Goal: Information Seeking & Learning: Learn about a topic

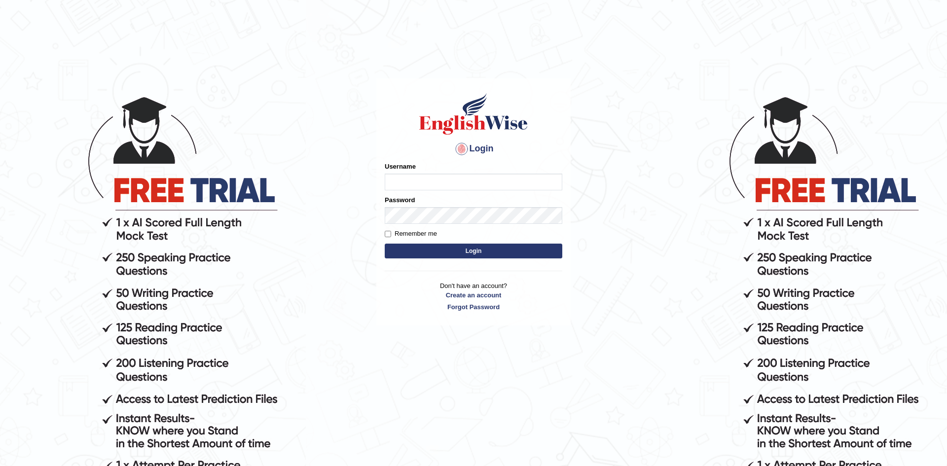
type input "zohaib44"
click at [408, 233] on label "Remember me" at bounding box center [411, 234] width 52 height 10
click at [391, 233] on input "Remember me" at bounding box center [388, 234] width 6 height 6
checkbox input "true"
click at [425, 252] on button "Login" at bounding box center [474, 251] width 178 height 15
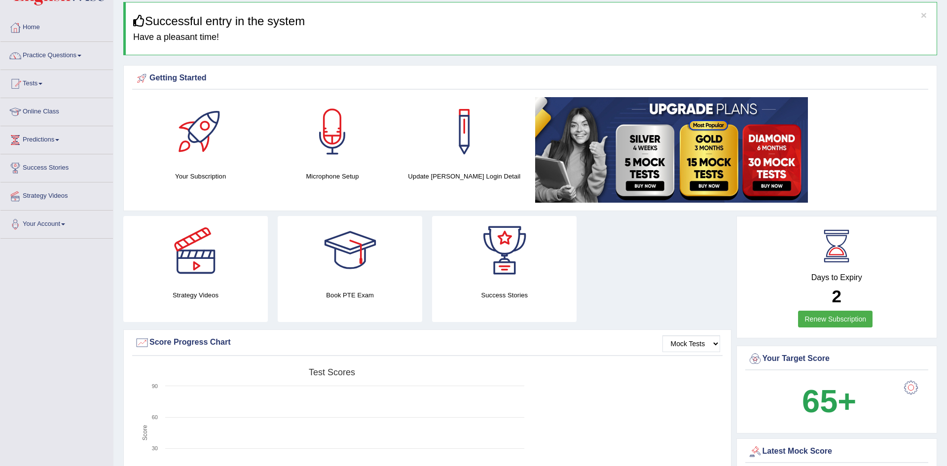
scroll to position [46, 0]
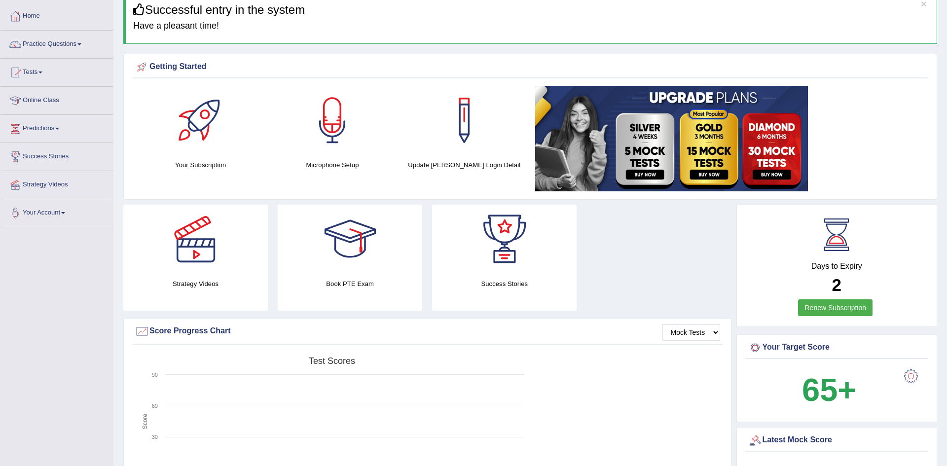
click at [839, 305] on link "Renew Subscription" at bounding box center [835, 307] width 75 height 17
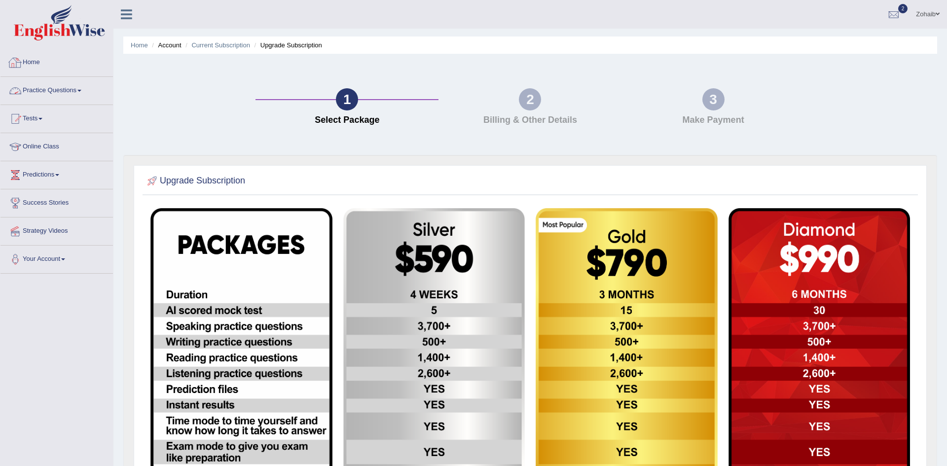
click at [22, 95] on div at bounding box center [15, 90] width 15 height 15
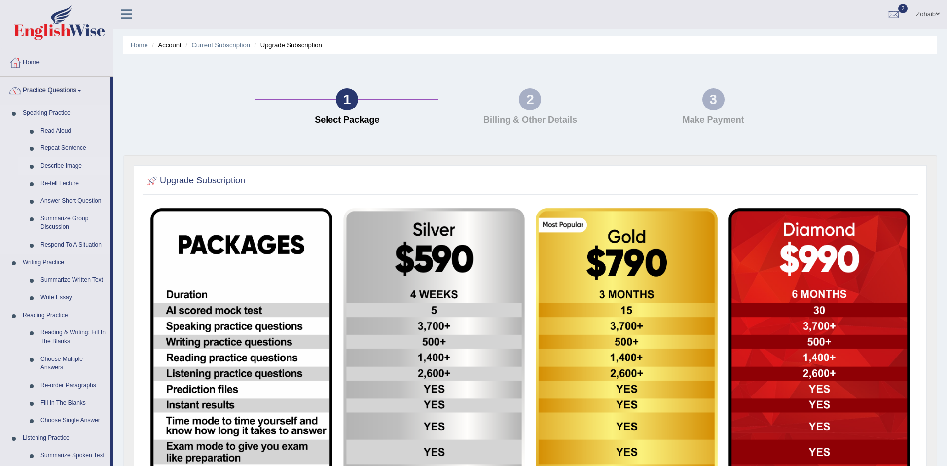
click at [49, 166] on link "Describe Image" at bounding box center [73, 166] width 75 height 18
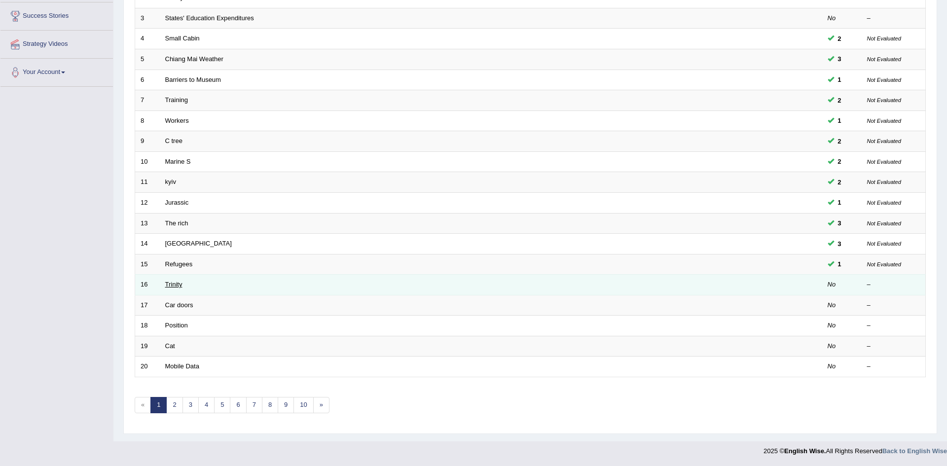
click at [171, 286] on link "Trinity" at bounding box center [173, 284] width 17 height 7
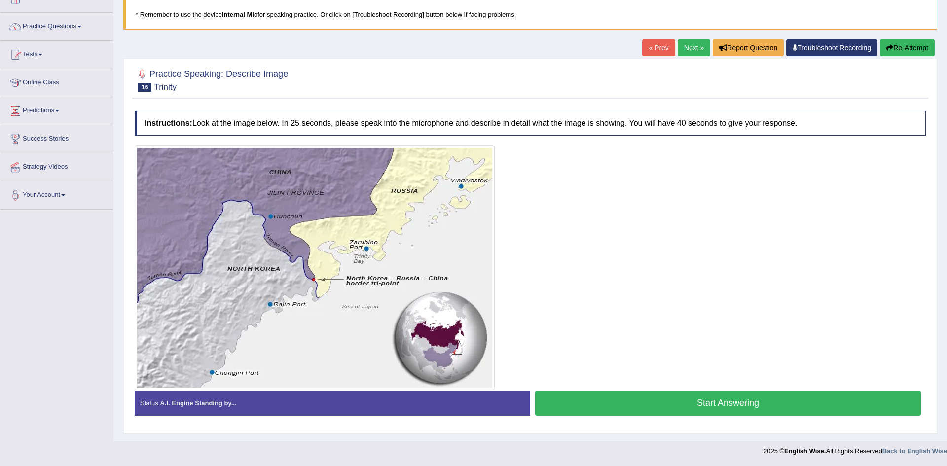
click at [650, 405] on button "Start Answering" at bounding box center [728, 403] width 386 height 25
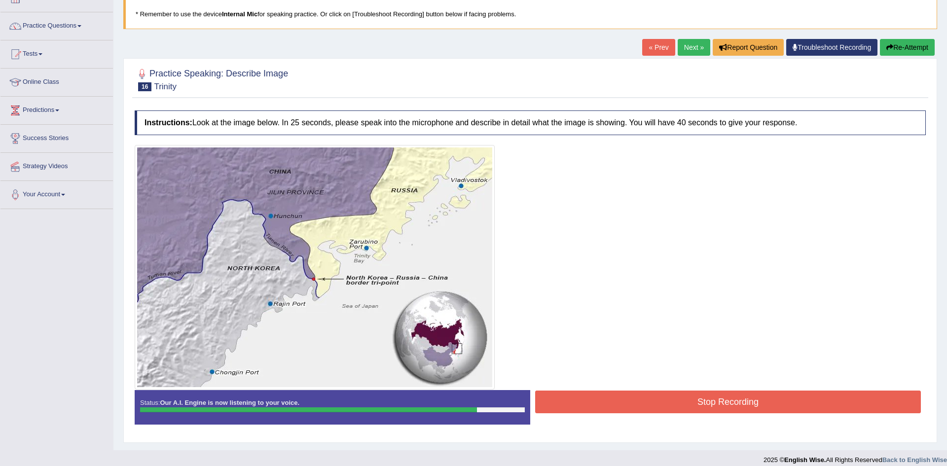
click at [661, 410] on button "Stop Recording" at bounding box center [728, 402] width 386 height 23
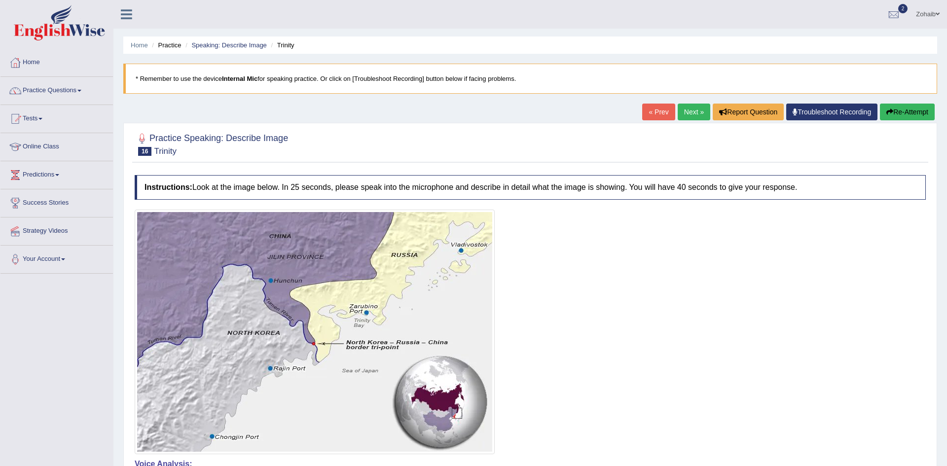
click at [887, 112] on icon "button" at bounding box center [890, 112] width 7 height 7
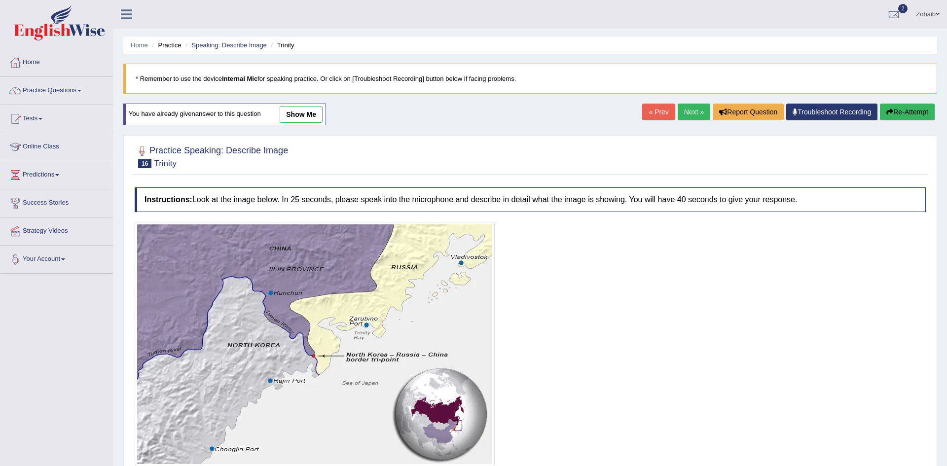
scroll to position [77, 0]
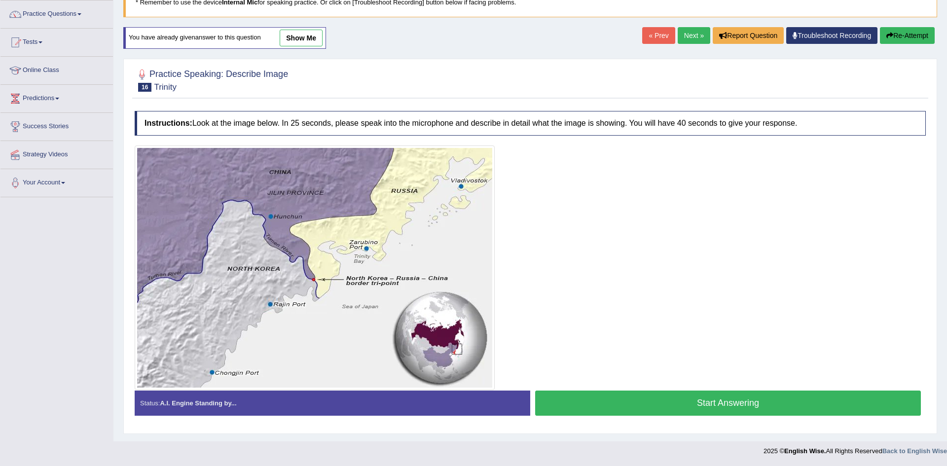
click at [613, 395] on button "Start Answering" at bounding box center [728, 403] width 386 height 25
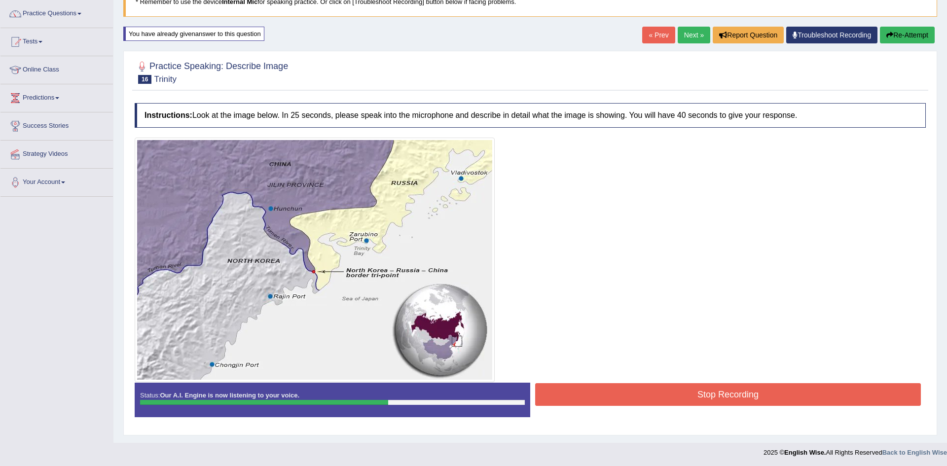
click at [613, 395] on button "Stop Recording" at bounding box center [728, 394] width 386 height 23
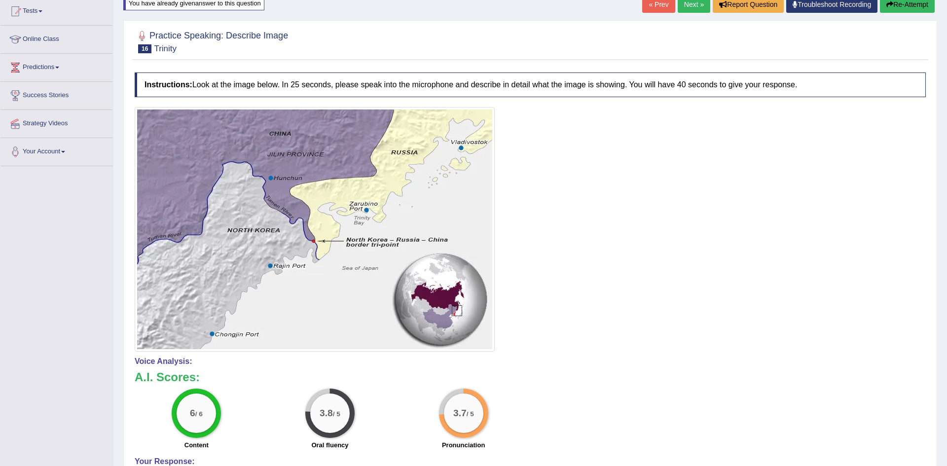
scroll to position [17, 0]
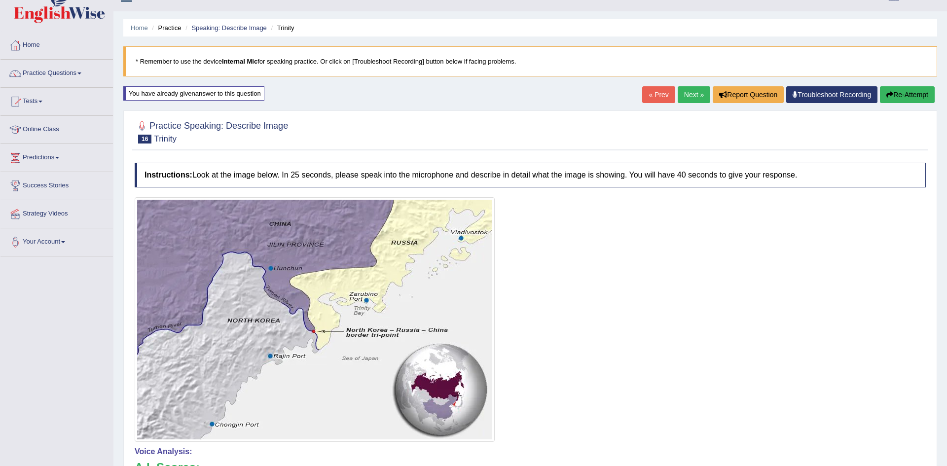
click at [900, 94] on button "Re-Attempt" at bounding box center [907, 94] width 55 height 17
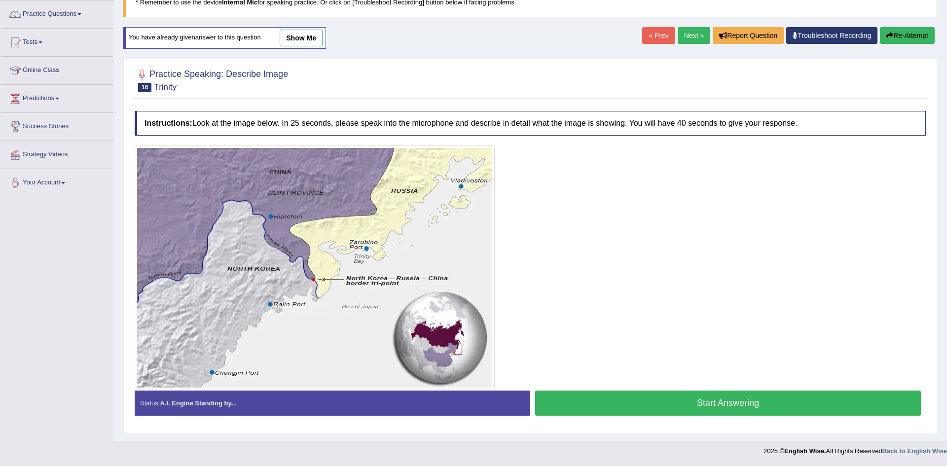
click at [753, 398] on button "Start Answering" at bounding box center [728, 403] width 386 height 25
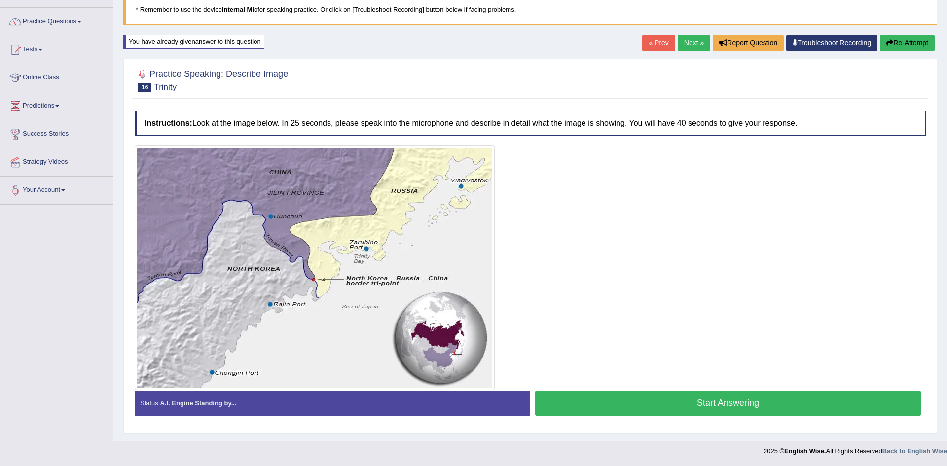
scroll to position [77, 0]
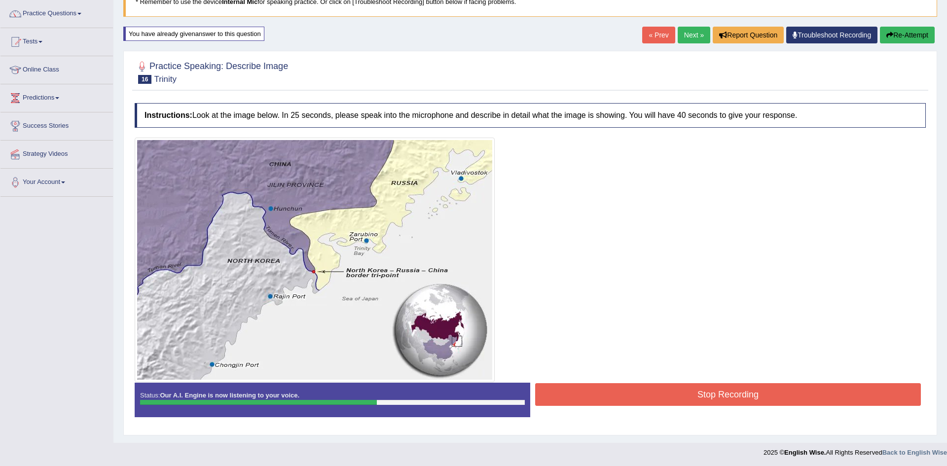
click at [753, 398] on button "Stop Recording" at bounding box center [728, 394] width 386 height 23
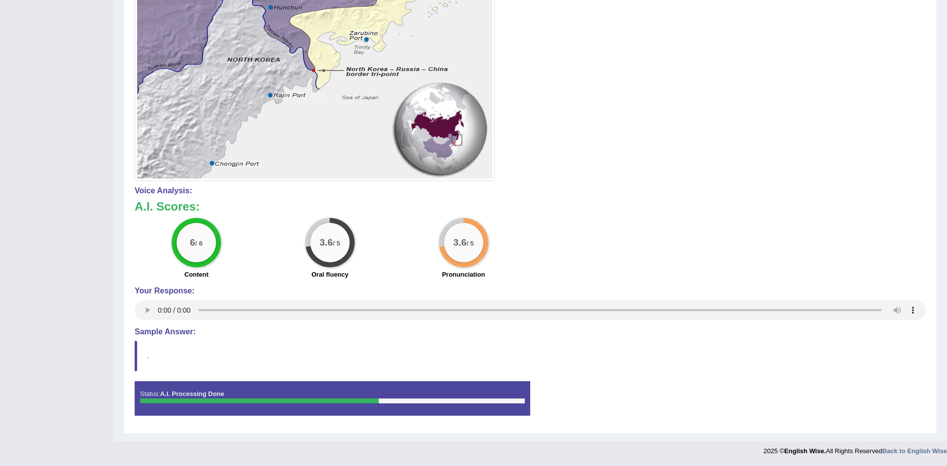
scroll to position [0, 0]
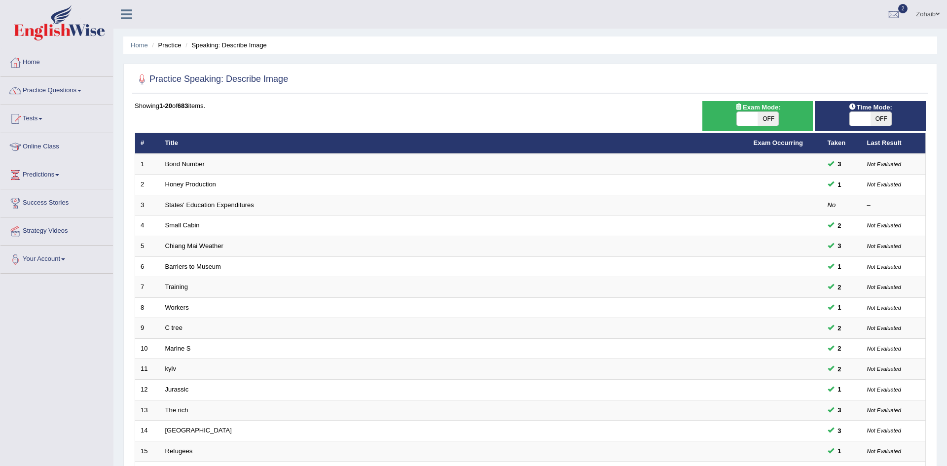
scroll to position [187, 0]
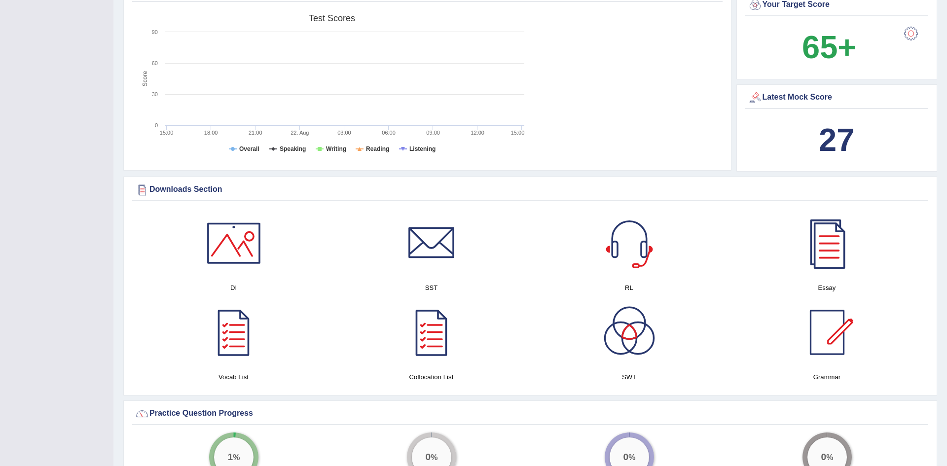
scroll to position [327, 0]
click at [173, 332] on link at bounding box center [234, 332] width 188 height 69
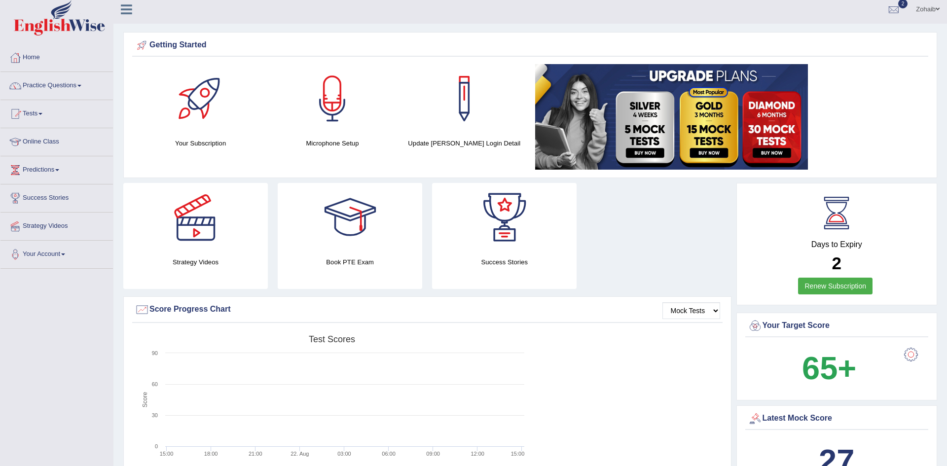
scroll to position [0, 0]
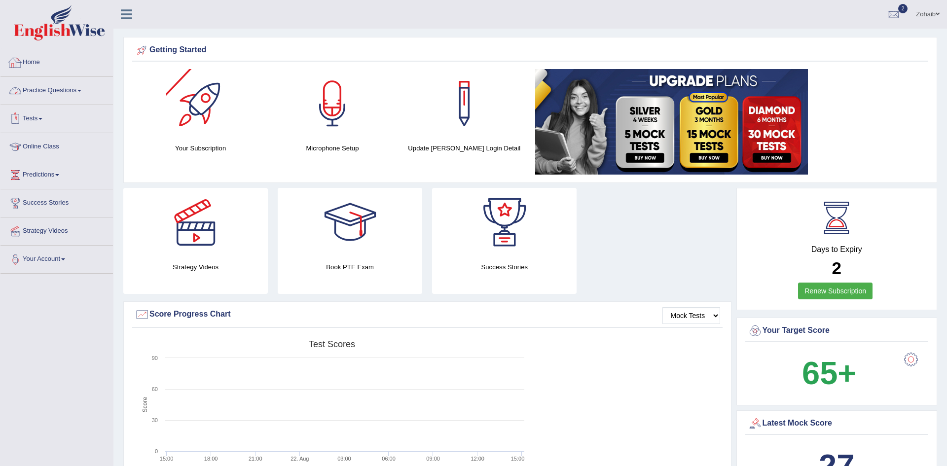
click at [36, 96] on link "Practice Questions" at bounding box center [56, 89] width 112 height 25
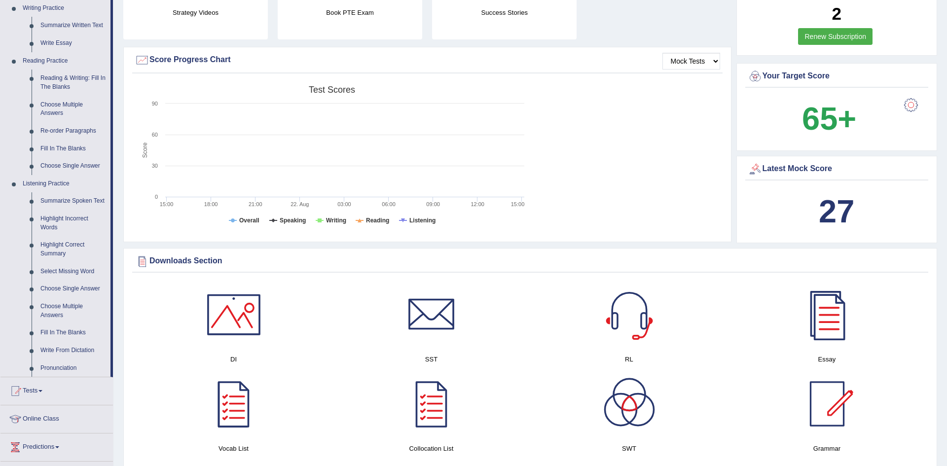
scroll to position [257, 0]
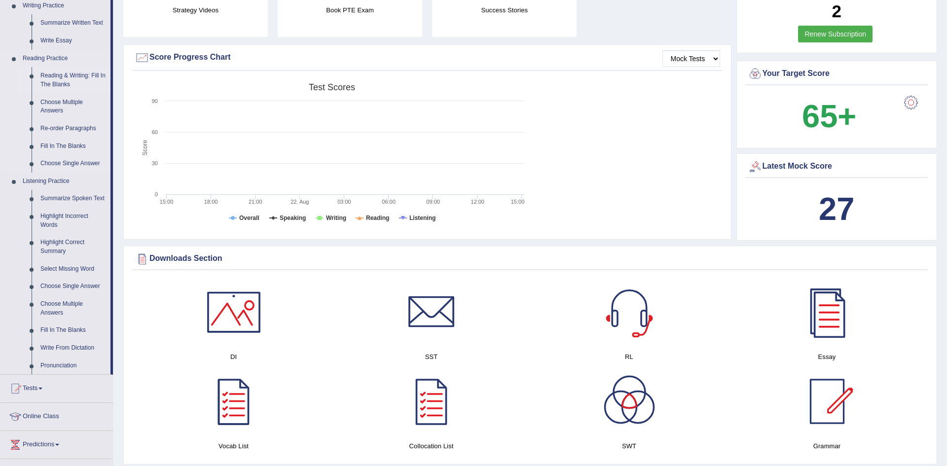
click at [58, 83] on link "Reading & Writing: Fill In The Blanks" at bounding box center [73, 80] width 75 height 26
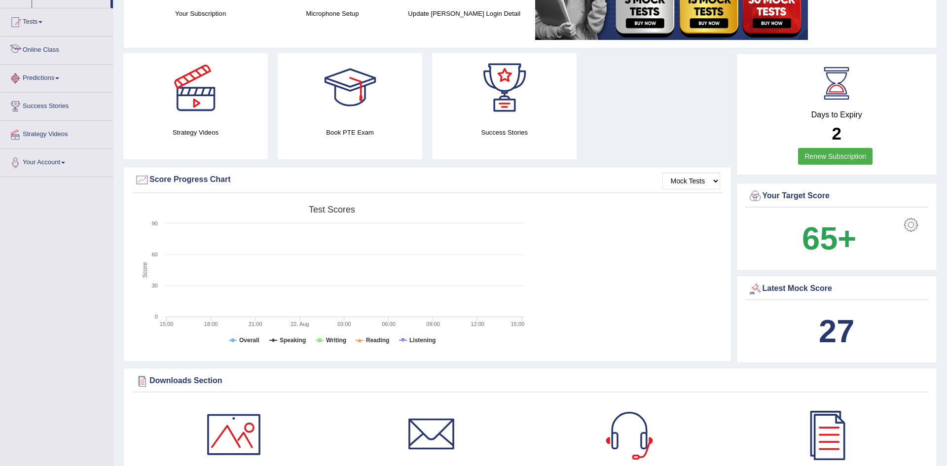
scroll to position [167, 0]
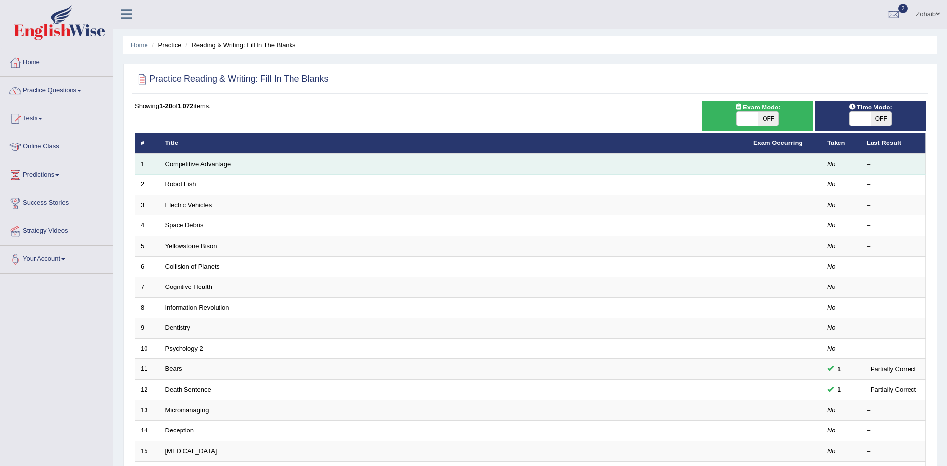
click at [185, 168] on td "Competitive Advantage" at bounding box center [454, 164] width 588 height 21
click at [171, 170] on td "Competitive Advantage" at bounding box center [454, 164] width 588 height 21
click at [174, 163] on link "Competitive Advantage" at bounding box center [198, 163] width 66 height 7
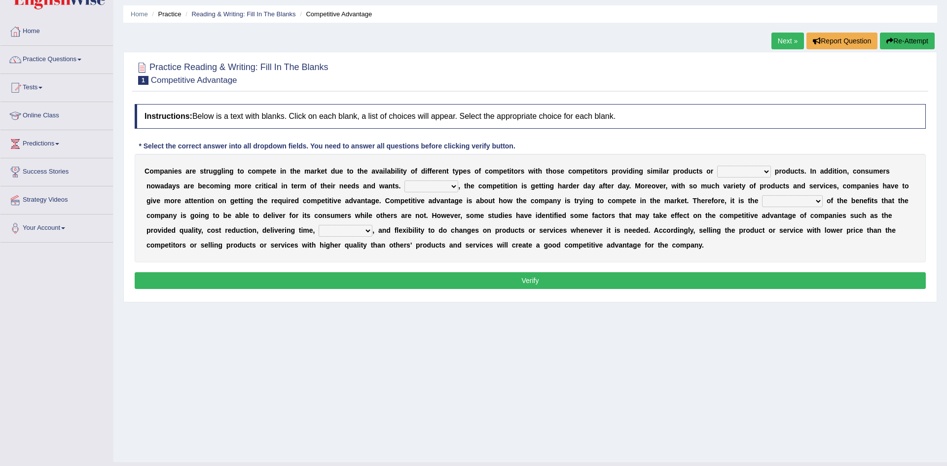
click at [717, 170] on select "constitution restitution substitution institution" at bounding box center [744, 172] width 54 height 12
select select "restitution"
click at [717, 166] on select "constitution restitution substitution institution" at bounding box center [744, 172] width 54 height 12
click at [405, 185] on select "However Instead Additionally Therefore" at bounding box center [432, 187] width 54 height 12
click at [405, 181] on select "However Instead Additionally Therefore" at bounding box center [432, 187] width 54 height 12
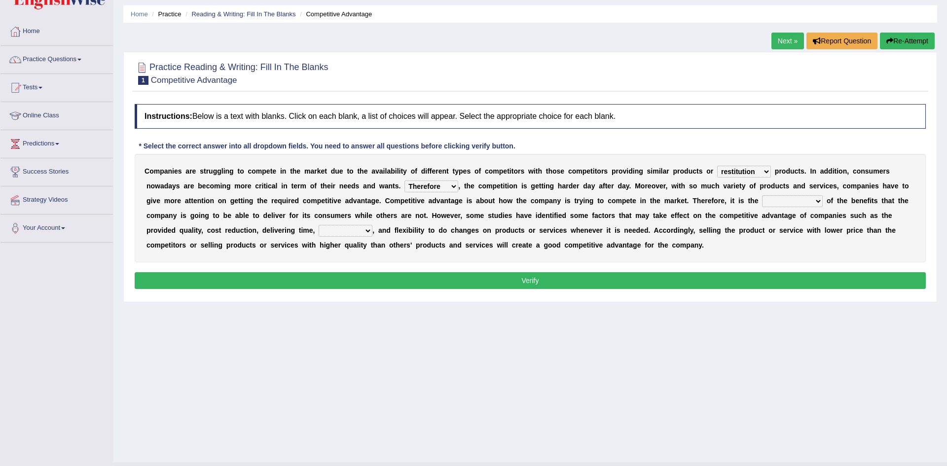
click at [405, 183] on select "However Instead Additionally Therefore" at bounding box center [432, 187] width 54 height 12
select select "Instead"
click at [405, 181] on select "However Instead Additionally Therefore" at bounding box center [432, 187] width 54 height 12
click at [762, 200] on select "dissemination ordination determination incarnation" at bounding box center [792, 201] width 61 height 12
select select "determination"
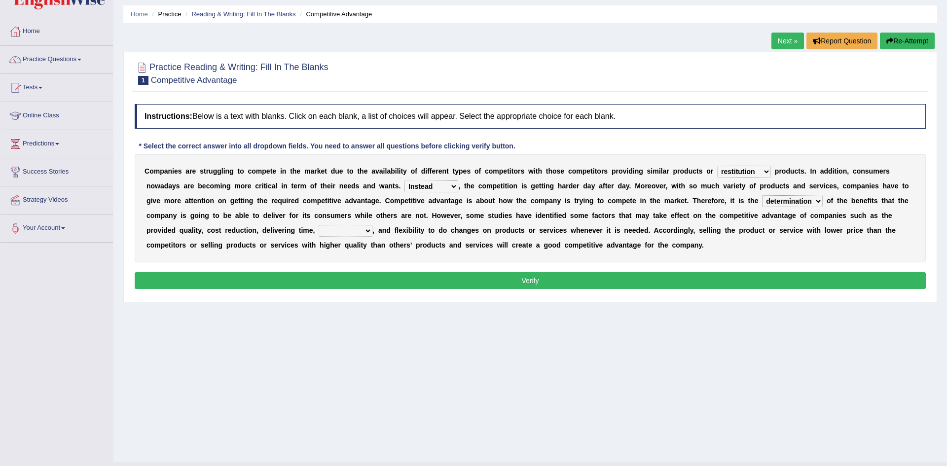
click at [762, 195] on select "dissemination ordination determination incarnation" at bounding box center [792, 201] width 61 height 12
click at [762, 196] on select "dissemination ordination determination incarnation" at bounding box center [792, 201] width 61 height 12
click at [719, 307] on div "Home Practice Reading & Writing: Fill In The Blanks Competitive Advantage Next …" at bounding box center [530, 215] width 834 height 493
click at [373, 225] on select "captivation aggregation deprivation innovation" at bounding box center [346, 231] width 54 height 12
select select "innovation"
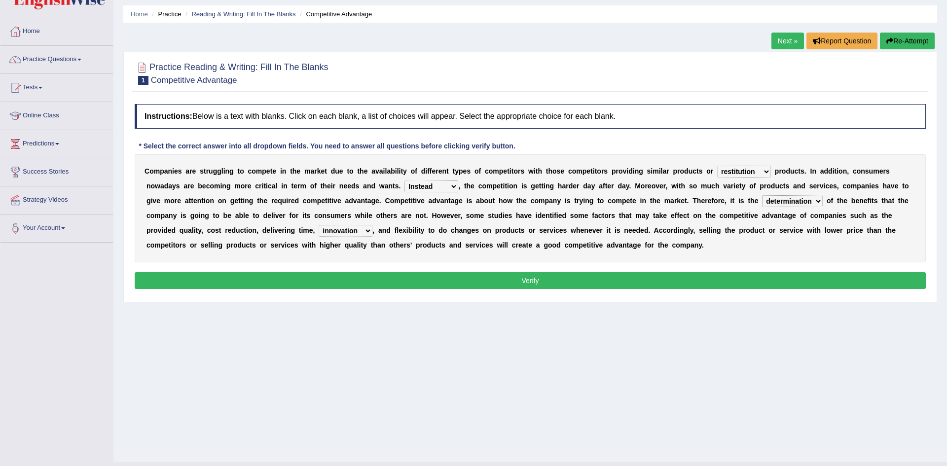
click at [373, 225] on select "captivation aggregation deprivation innovation" at bounding box center [346, 231] width 54 height 12
click at [846, 298] on div "Practice Reading & Writing: Fill In The Blanks 1 Competitive Advantage Instruct…" at bounding box center [530, 177] width 814 height 251
click at [411, 279] on button "Verify" at bounding box center [530, 280] width 791 height 17
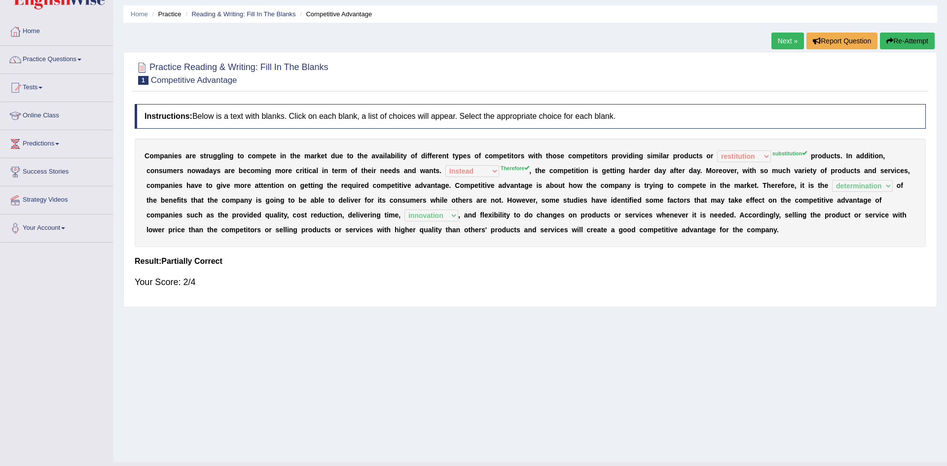
click at [782, 45] on link "Next »" at bounding box center [788, 41] width 33 height 17
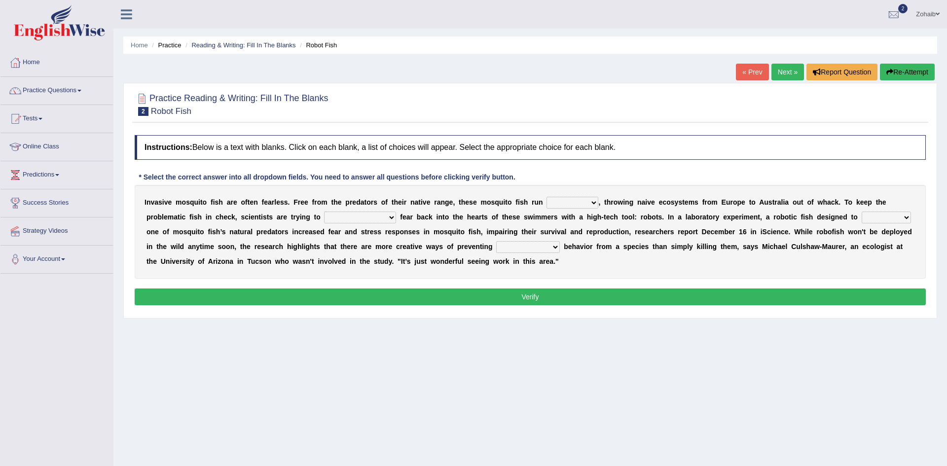
click at [547, 206] on select "occupant flippant rampant concordant" at bounding box center [573, 203] width 52 height 12
select select "occupant"
click at [547, 197] on select "occupant flippant rampant concordant" at bounding box center [573, 203] width 52 height 12
click at [324, 214] on select "accept spike strike [PERSON_NAME]" at bounding box center [360, 218] width 72 height 12
select select "spike"
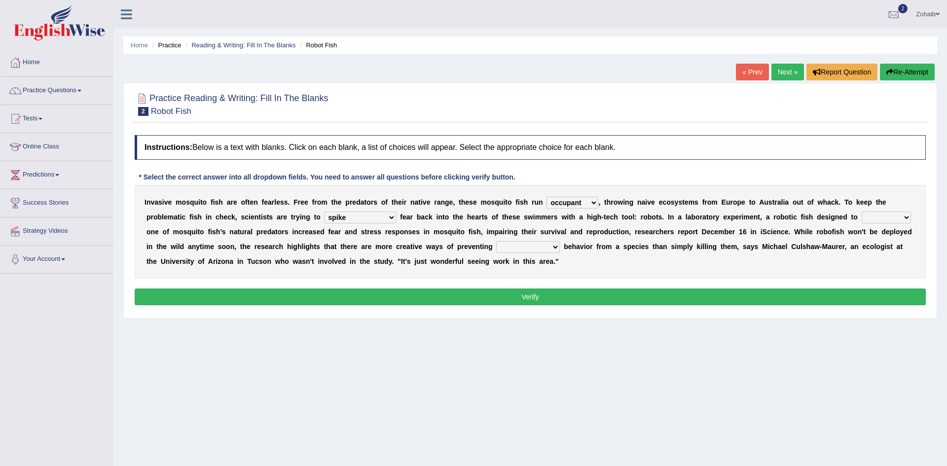
click at [324, 212] on select "accept spike strike [PERSON_NAME]" at bounding box center [360, 218] width 72 height 12
click at [862, 219] on select "bequest mimic battle conquest" at bounding box center [886, 218] width 49 height 12
select select "battle"
click at [862, 212] on select "bequest mimic battle conquest" at bounding box center [886, 218] width 49 height 12
click at [496, 242] on select "unprivileged unprecedented uncharted unwanted" at bounding box center [528, 247] width 64 height 12
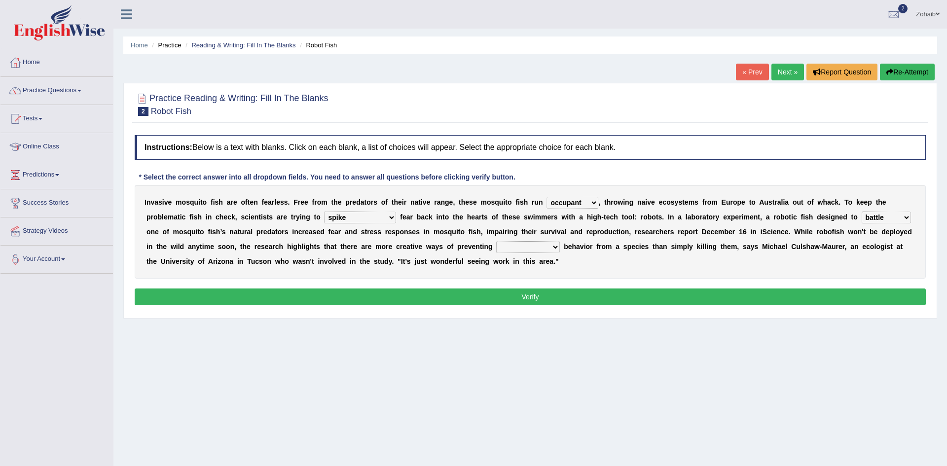
select select "unwanted"
click at [496, 241] on select "unprivileged unprecedented uncharted unwanted" at bounding box center [528, 247] width 64 height 12
click at [320, 302] on button "Verify" at bounding box center [530, 297] width 791 height 17
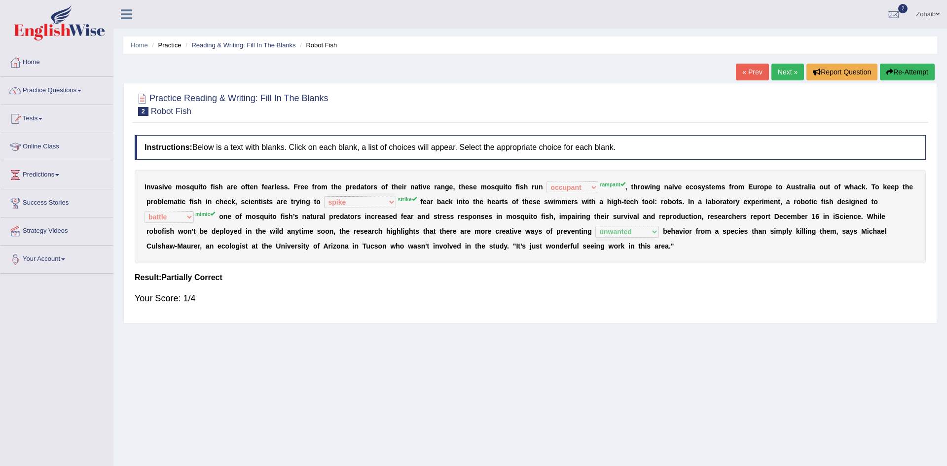
click at [784, 76] on link "Next »" at bounding box center [788, 72] width 33 height 17
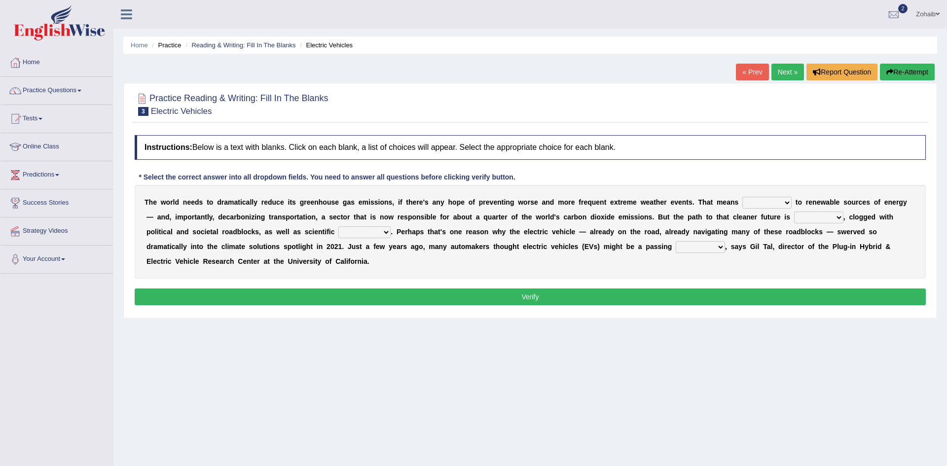
click at [743, 206] on select "grafting drafting crafting shifting" at bounding box center [767, 203] width 49 height 12
select select "shifting"
click at [743, 197] on select "grafting drafting crafting shifting" at bounding box center [767, 203] width 49 height 12
click at [794, 220] on select "daunting daunted daunt dauntless" at bounding box center [818, 218] width 49 height 12
select select "daunted"
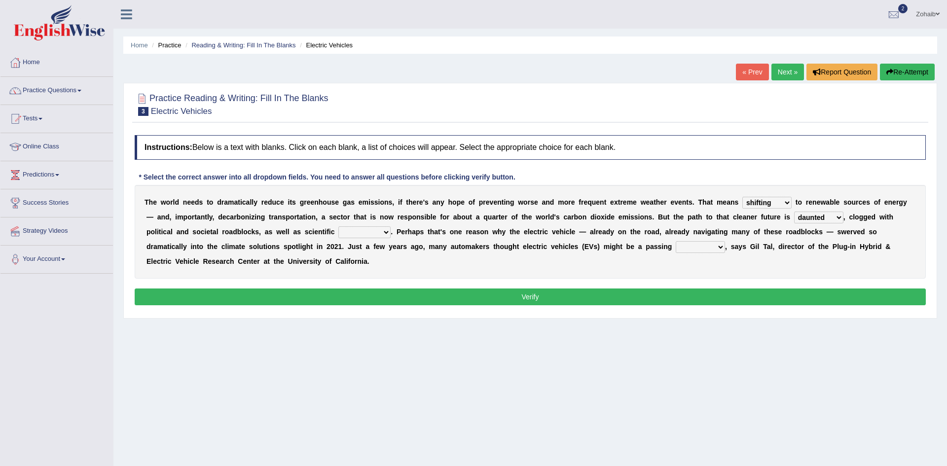
click at [794, 212] on select "daunting daunted daunt dauntless" at bounding box center [818, 218] width 49 height 12
click at [338, 229] on select "spectacles obstacles tentacles receptacles" at bounding box center [364, 232] width 52 height 12
select select "spectacles"
click at [338, 226] on select "spectacles obstacles tentacles receptacles" at bounding box center [364, 232] width 52 height 12
click at [676, 246] on select "fad gad tad lad" at bounding box center [700, 247] width 49 height 12
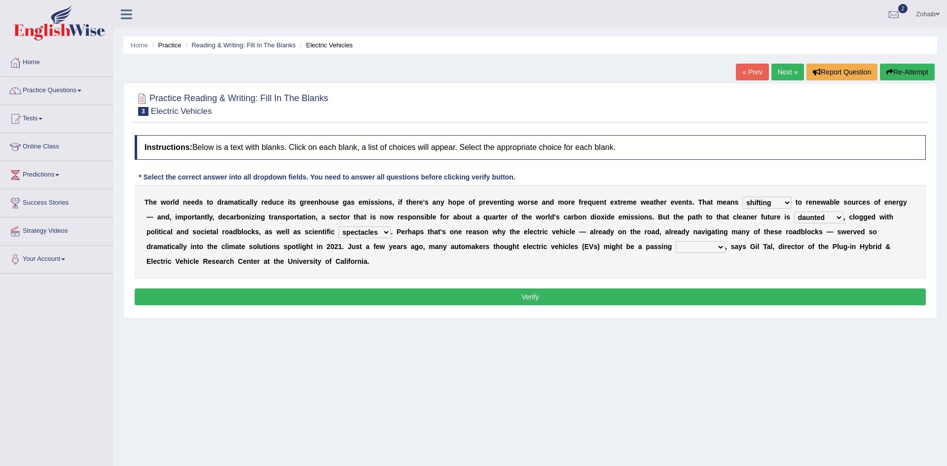
select select "lad"
click at [676, 241] on select "fad gad tad lad" at bounding box center [700, 247] width 49 height 12
click at [480, 289] on button "Verify" at bounding box center [530, 297] width 791 height 17
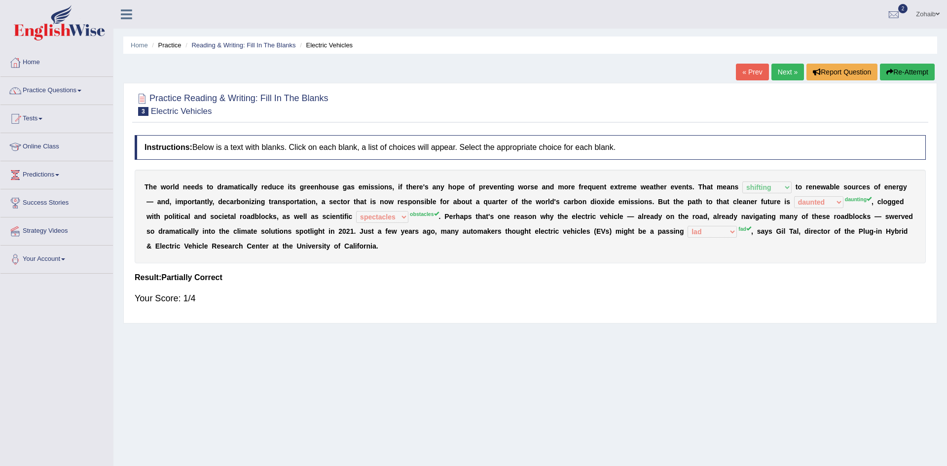
click at [899, 75] on button "Re-Attempt" at bounding box center [907, 72] width 55 height 17
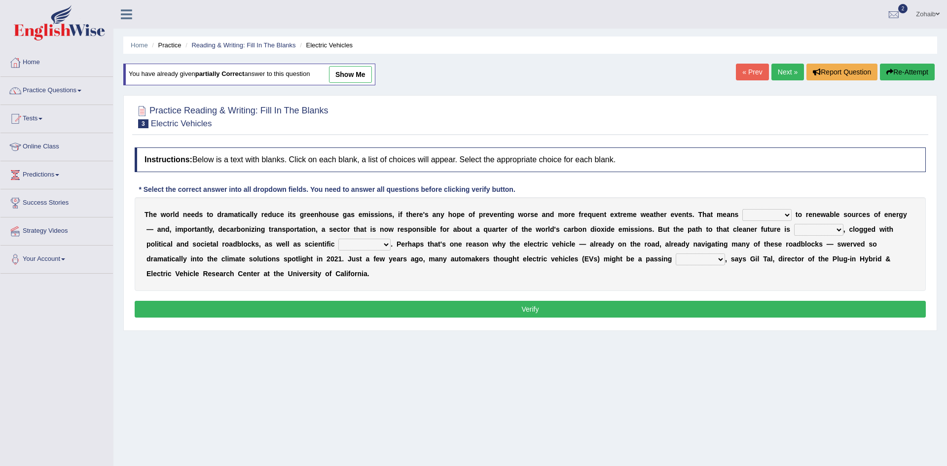
click at [743, 210] on select "grafting drafting crafting shifting" at bounding box center [767, 215] width 49 height 12
select select "shifting"
click at [743, 209] on select "grafting drafting crafting shifting" at bounding box center [767, 215] width 49 height 12
click at [794, 234] on select "daunting daunted daunt dauntless" at bounding box center [818, 230] width 49 height 12
select select "daunting"
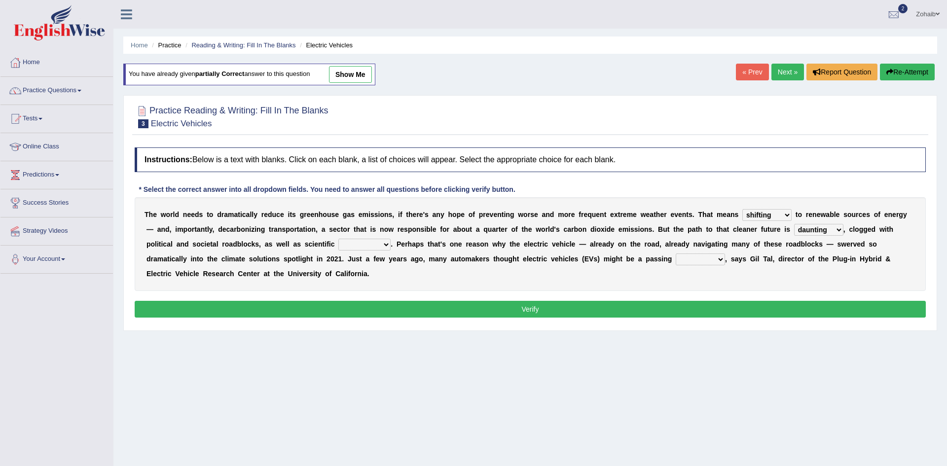
click at [794, 224] on select "daunting daunted daunt dauntless" at bounding box center [818, 230] width 49 height 12
click at [338, 250] on select "spectacles obstacles tentacles receptacles" at bounding box center [364, 245] width 52 height 12
select select "obstacles"
click at [338, 239] on select "spectacles obstacles tentacles receptacles" at bounding box center [364, 245] width 52 height 12
click at [676, 254] on select "fad gad tad lad" at bounding box center [700, 260] width 49 height 12
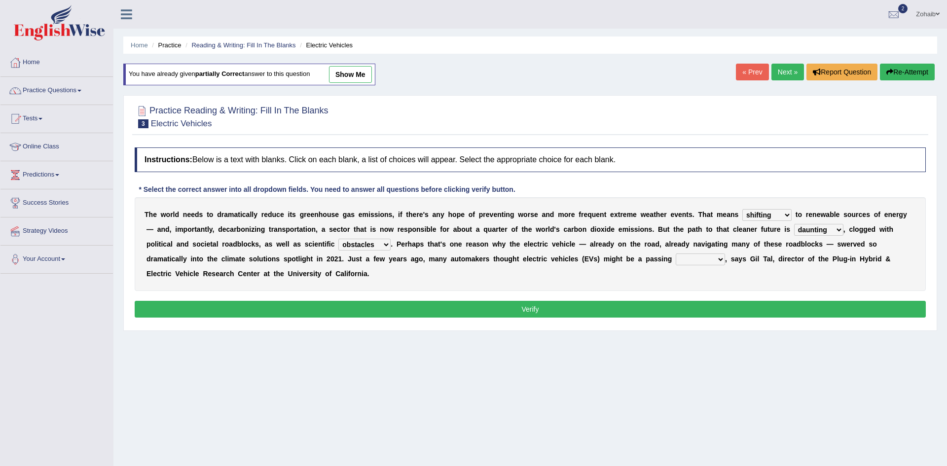
select select "fad"
click at [676, 254] on select "fad gad tad lad" at bounding box center [700, 260] width 49 height 12
click at [492, 301] on button "Verify" at bounding box center [530, 309] width 791 height 17
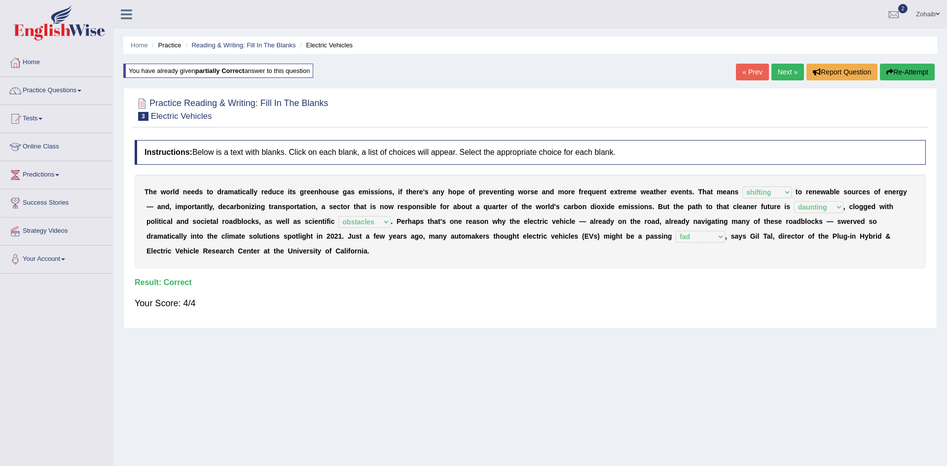
click at [788, 69] on link "Next »" at bounding box center [788, 72] width 33 height 17
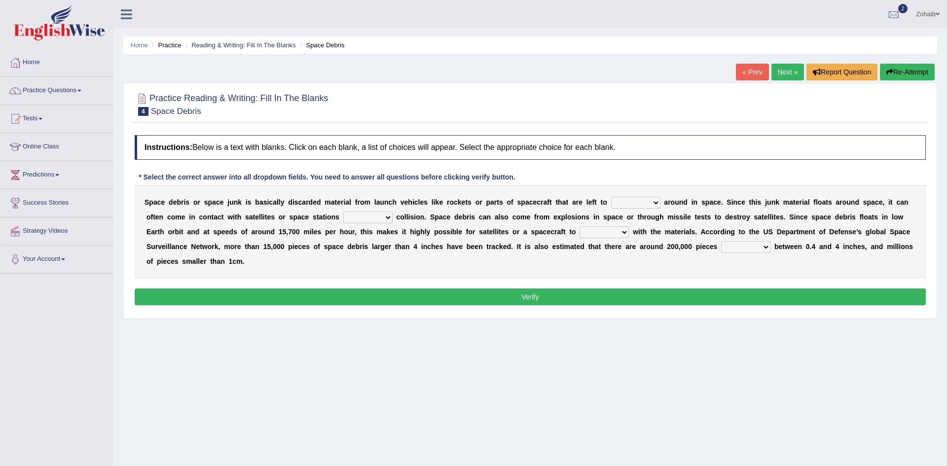
click at [611, 202] on select "twist center roam loll" at bounding box center [635, 203] width 49 height 12
select select "roam"
click at [611, 197] on select "twist center roam loll" at bounding box center [635, 203] width 49 height 12
click at [343, 222] on select "risks risk risked risking" at bounding box center [367, 218] width 49 height 12
select select "risk"
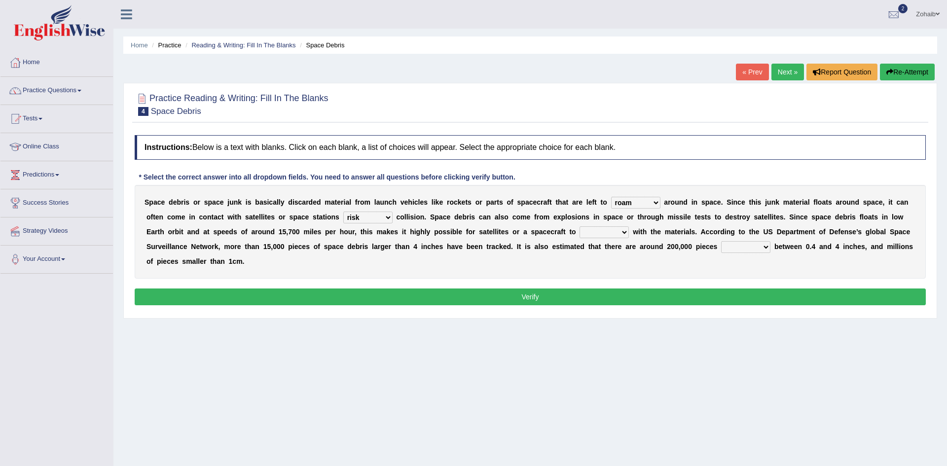
click at [343, 212] on select "risks risk risked risking" at bounding box center [367, 218] width 49 height 12
click at [580, 228] on select "collect collate collide collocate" at bounding box center [604, 232] width 49 height 12
select select "collide"
click at [580, 226] on select "collect collate collide collocate" at bounding box center [604, 232] width 49 height 12
click at [721, 251] on select "sized sizing size sizes" at bounding box center [745, 247] width 49 height 12
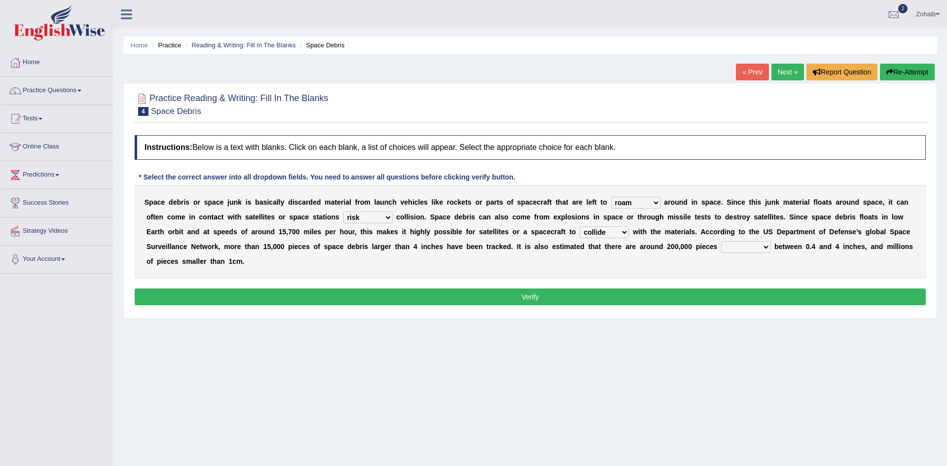
select select "sized"
click at [721, 241] on select "sized sizing size sizes" at bounding box center [745, 247] width 49 height 12
click at [583, 289] on button "Verify" at bounding box center [530, 297] width 791 height 17
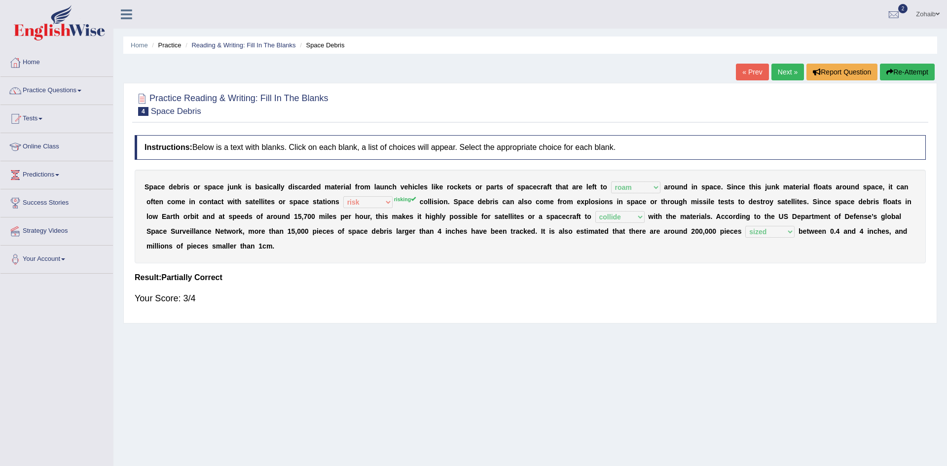
click at [790, 69] on link "Next »" at bounding box center [788, 72] width 33 height 17
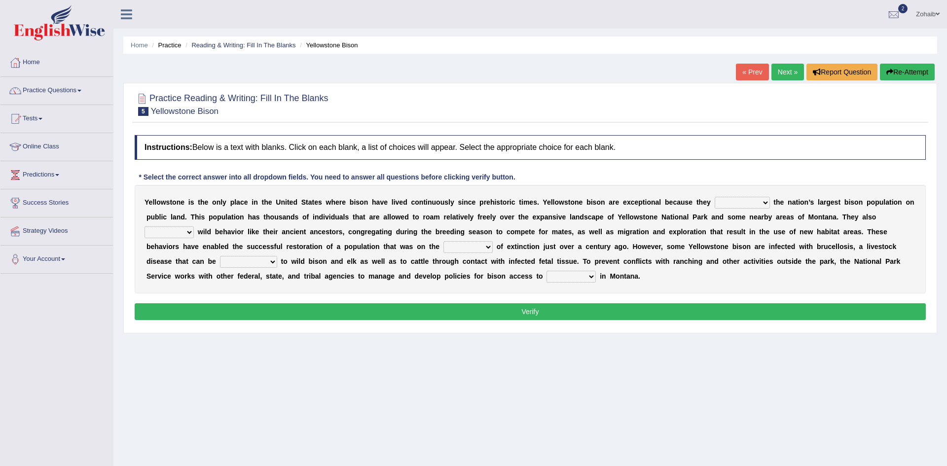
click at [715, 208] on select "congregate comprise consist compromise" at bounding box center [742, 203] width 55 height 12
select select "compromise"
click at [715, 197] on select "congregate comprise consist compromise" at bounding box center [742, 203] width 55 height 12
click at [794, 209] on div "Y e l l o w s t o n e i s t h e o n l y p l a c e i n t h e U n i t e d S t a t…" at bounding box center [530, 239] width 791 height 109
click at [194, 226] on select "exhibit disregard resist encourage" at bounding box center [169, 232] width 49 height 12
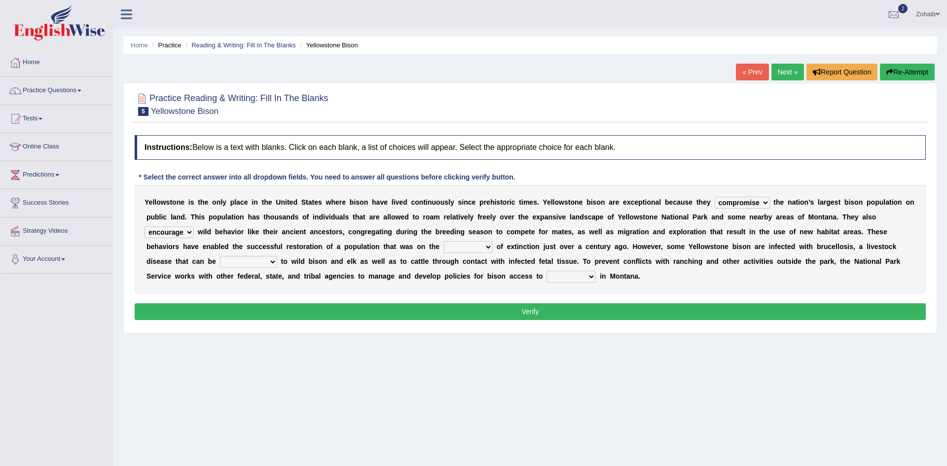
click at [194, 226] on select "exhibit disregard resist encourage" at bounding box center [169, 232] width 49 height 12
click at [731, 337] on div "Home Practice Reading & Writing: Fill In The Blanks Yellowstone Bison « Prev Ne…" at bounding box center [530, 246] width 834 height 493
click at [194, 226] on select "exhibit disregard resist encourage" at bounding box center [169, 232] width 49 height 12
select select "exhibit"
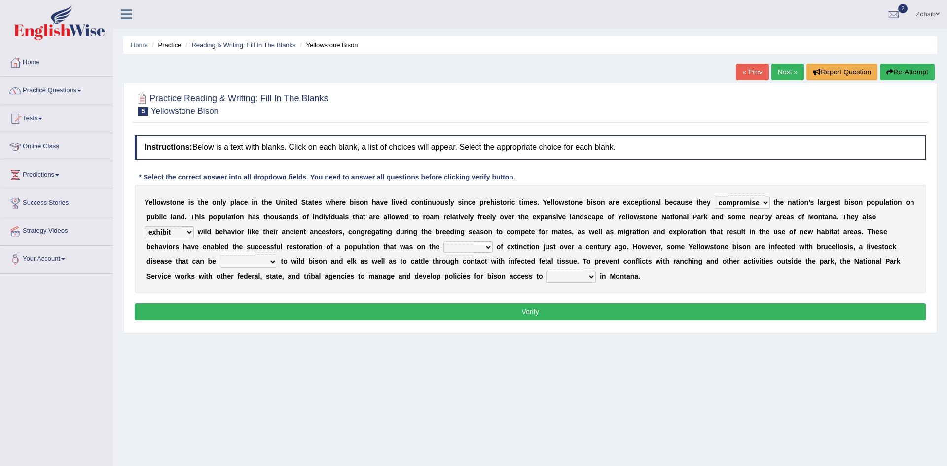
click at [194, 226] on select "exhibit disregard resist encourage" at bounding box center [169, 232] width 49 height 12
click at [444, 249] on select "brine brink danger brindle" at bounding box center [468, 247] width 49 height 12
click at [444, 241] on select "brine brink danger brindle" at bounding box center [468, 247] width 49 height 12
click at [444, 247] on select "brine brink danger brindle" at bounding box center [468, 247] width 49 height 12
select select "brine"
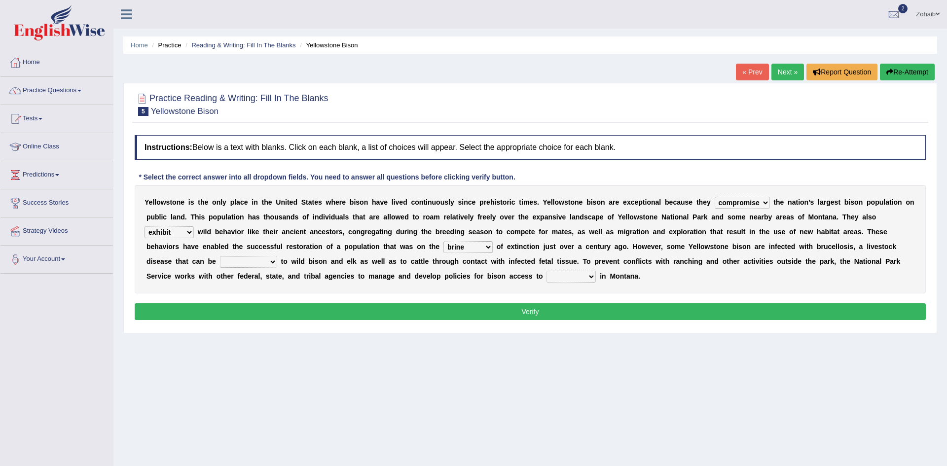
click at [444, 241] on select "brine brink danger brindle" at bounding box center [468, 247] width 49 height 12
click at [444, 251] on select "brine brink danger brindle" at bounding box center [468, 247] width 49 height 12
click at [277, 256] on select "transplanted transported transgressed transmitted" at bounding box center [248, 262] width 57 height 12
select select "transplanted"
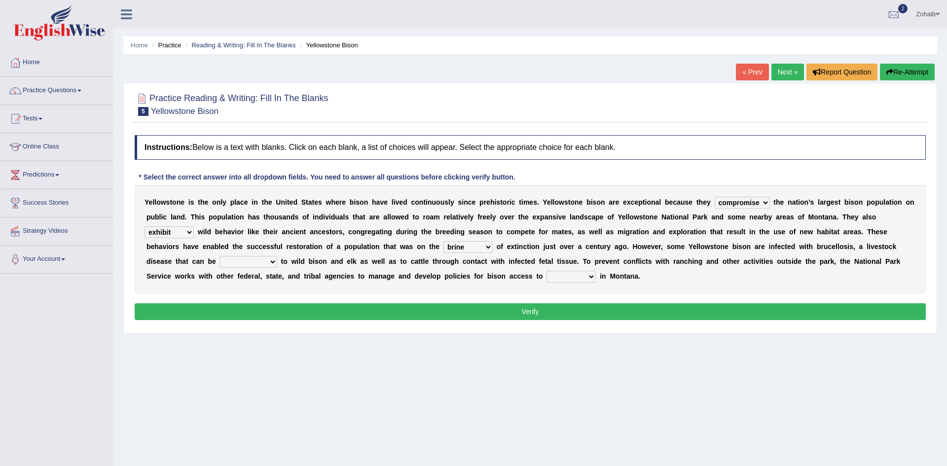
click at [277, 256] on select "transplanted transported transgressed transmitted" at bounding box center [248, 262] width 57 height 12
click at [547, 278] on select "habitat habitat habitant food" at bounding box center [571, 277] width 49 height 12
select select "habitant"
click at [547, 271] on select "habitat habitat habitant food" at bounding box center [571, 277] width 49 height 12
click at [251, 303] on button "Verify" at bounding box center [530, 311] width 791 height 17
